Goal: Transaction & Acquisition: Purchase product/service

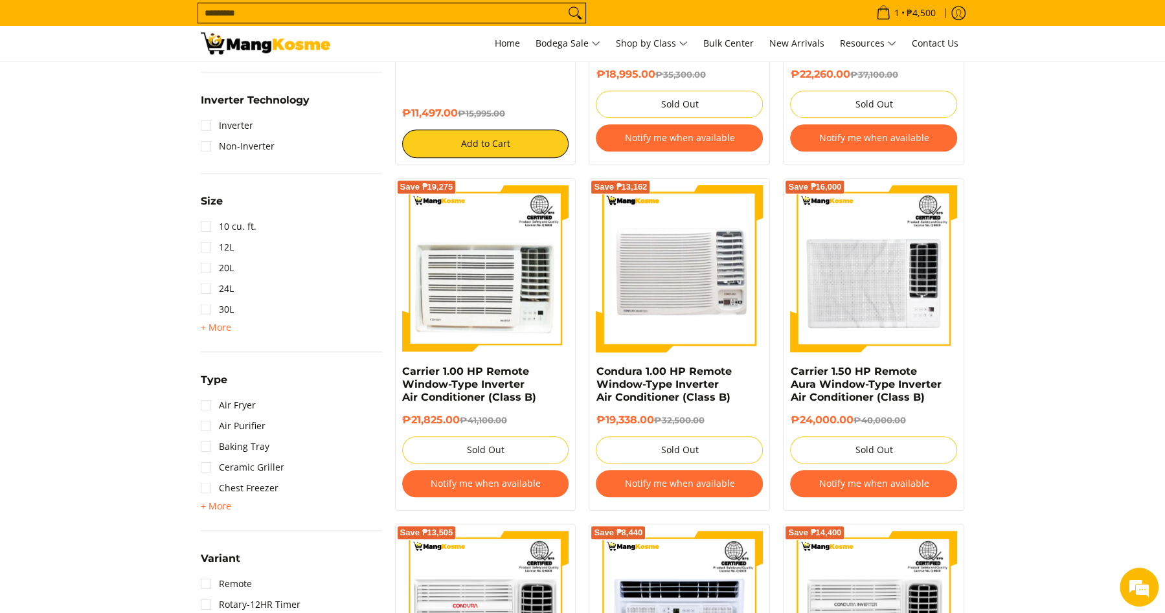
click at [633, 271] on img at bounding box center [679, 268] width 167 height 167
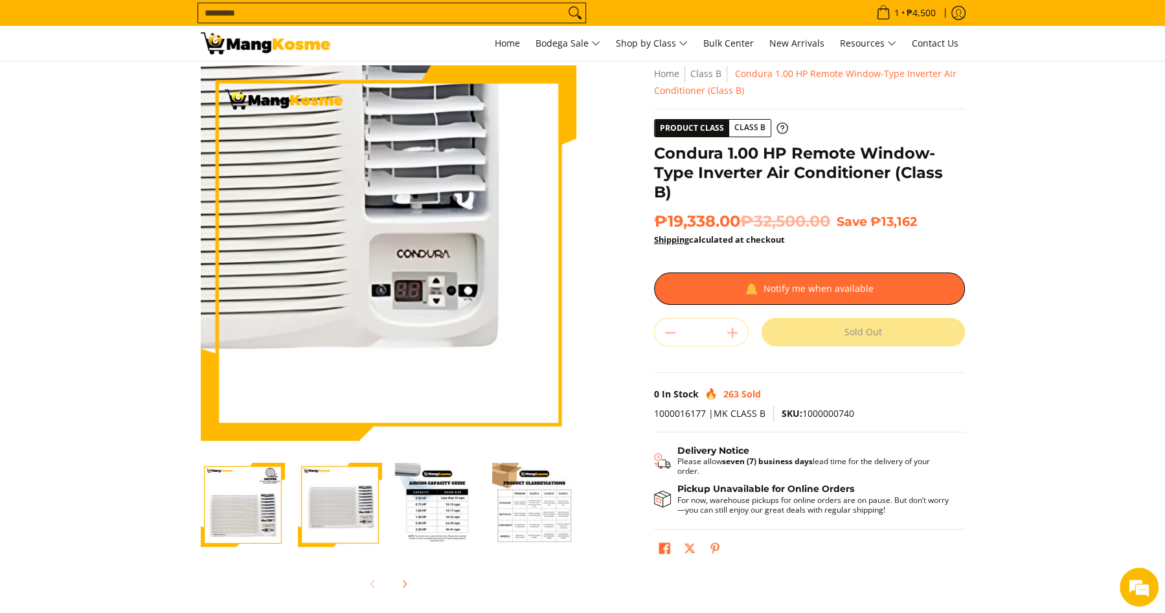
scroll to position [8, 0]
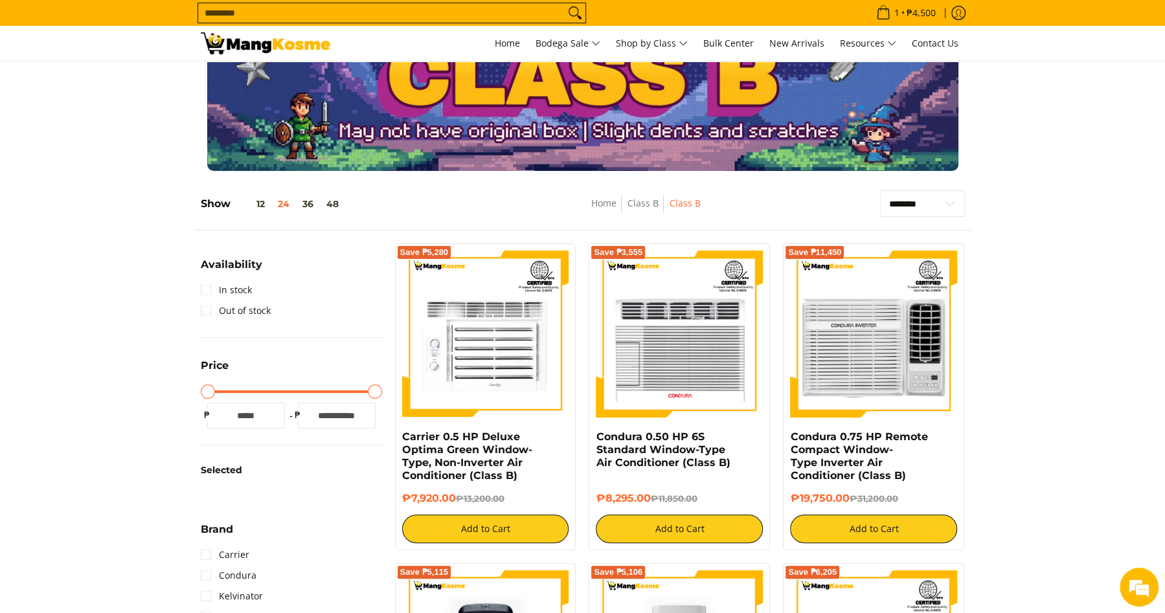
scroll to position [94, 0]
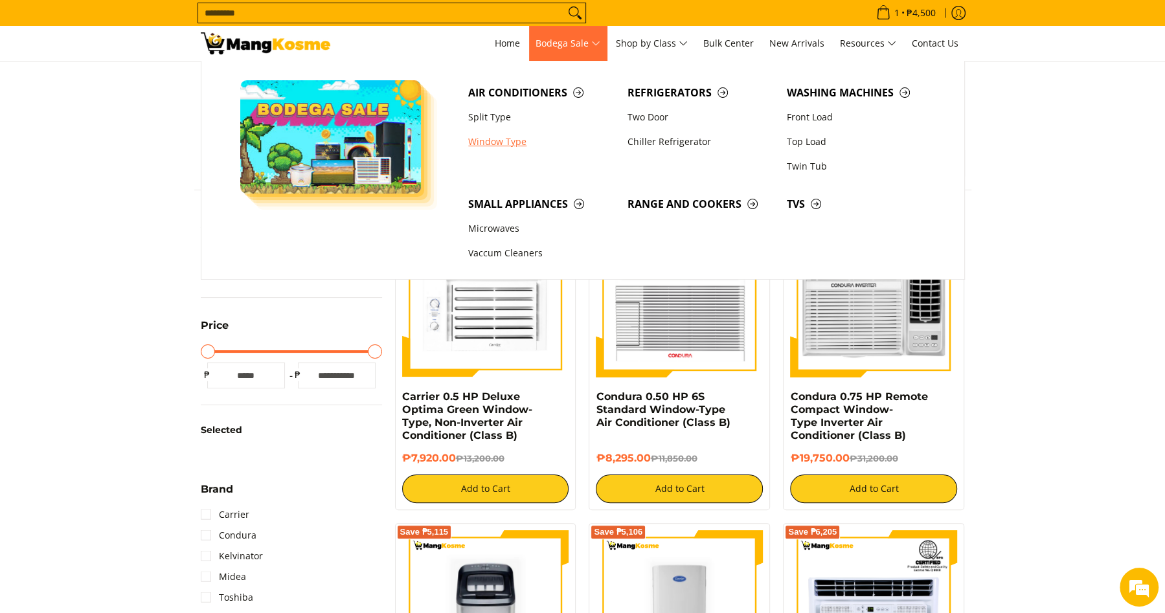
click at [492, 138] on link "Window Type" at bounding box center [541, 142] width 159 height 25
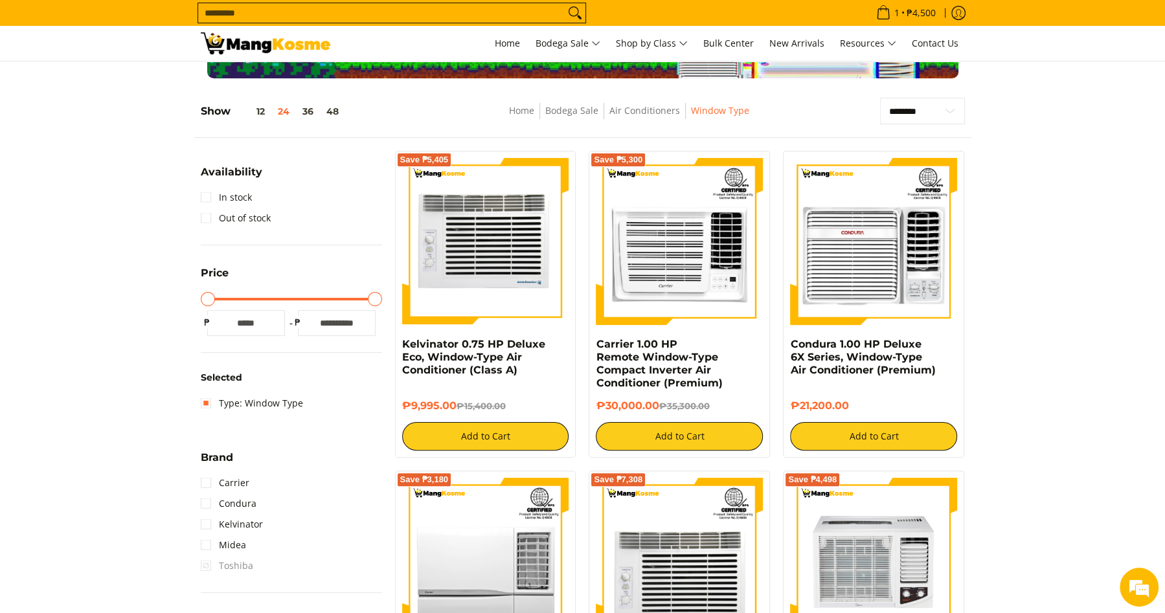
scroll to position [232, 0]
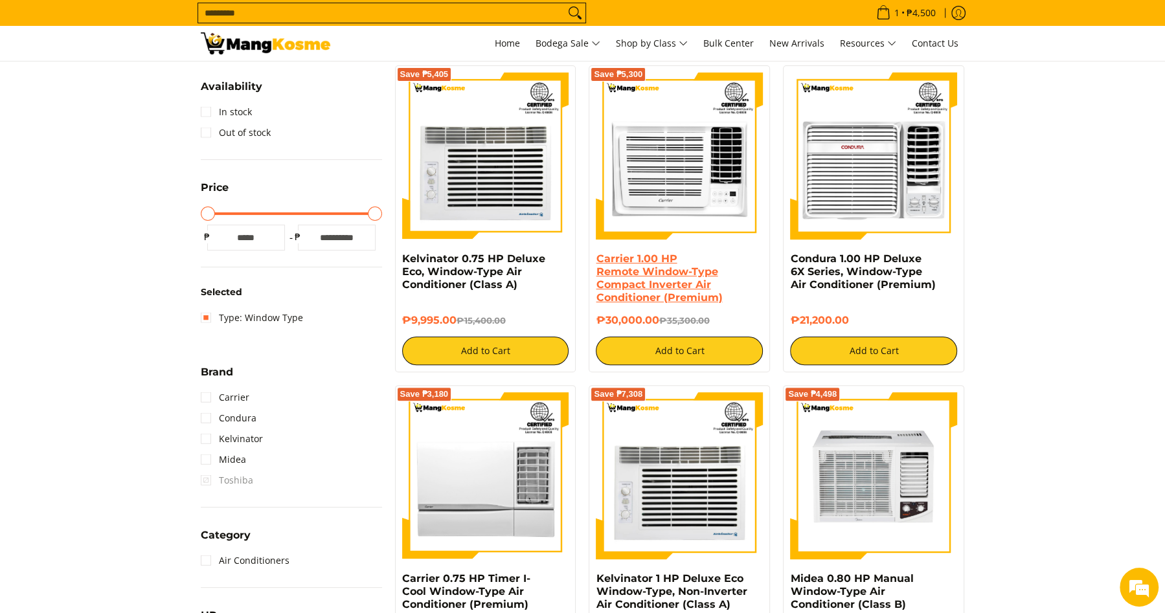
click at [646, 284] on link "Carrier 1.00 HP Remote Window-Type Compact Inverter Air Conditioner (Premium)" at bounding box center [659, 278] width 126 height 51
